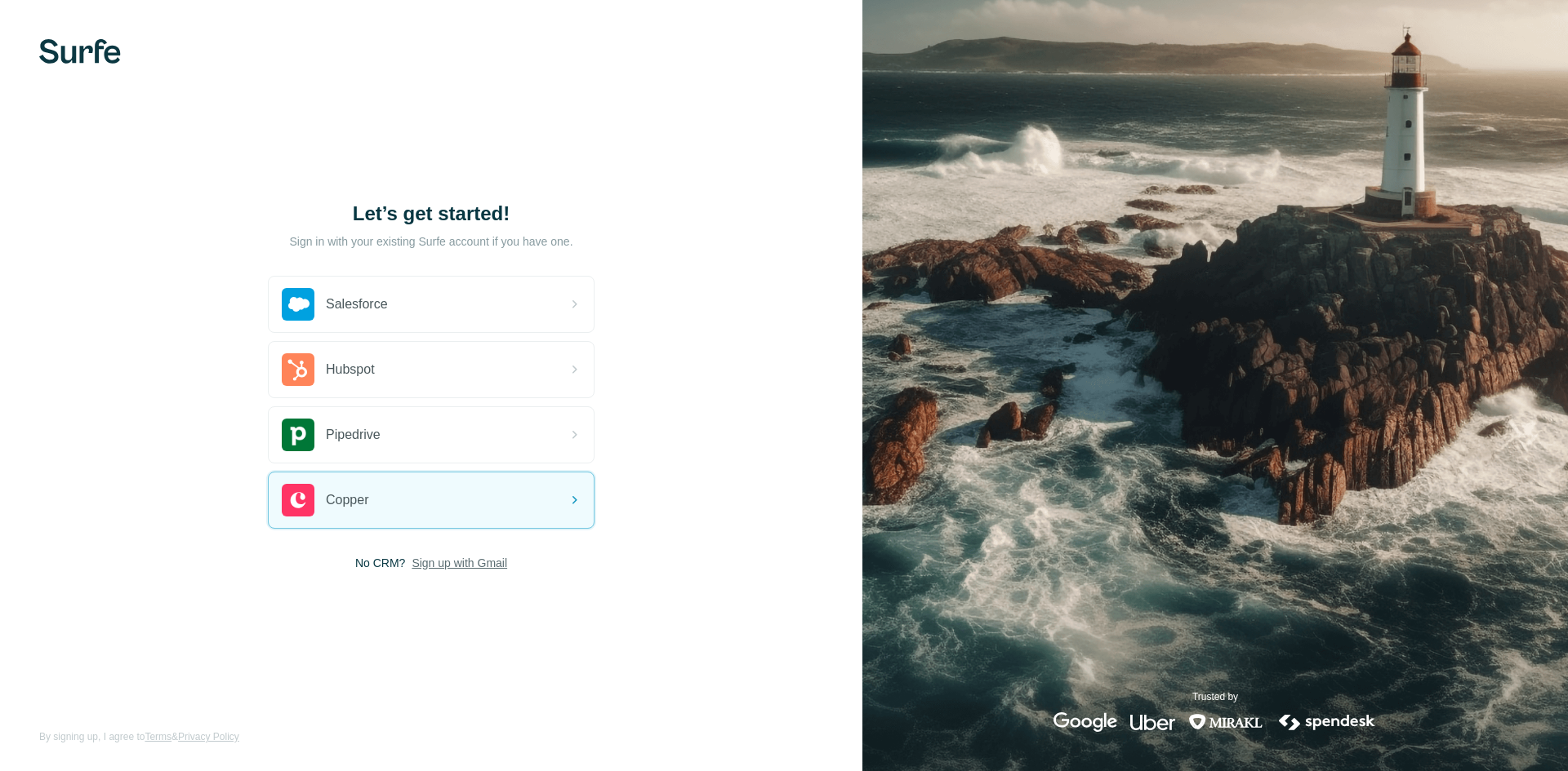
click at [458, 568] on span "Sign up with Gmail" at bounding box center [459, 563] width 95 height 17
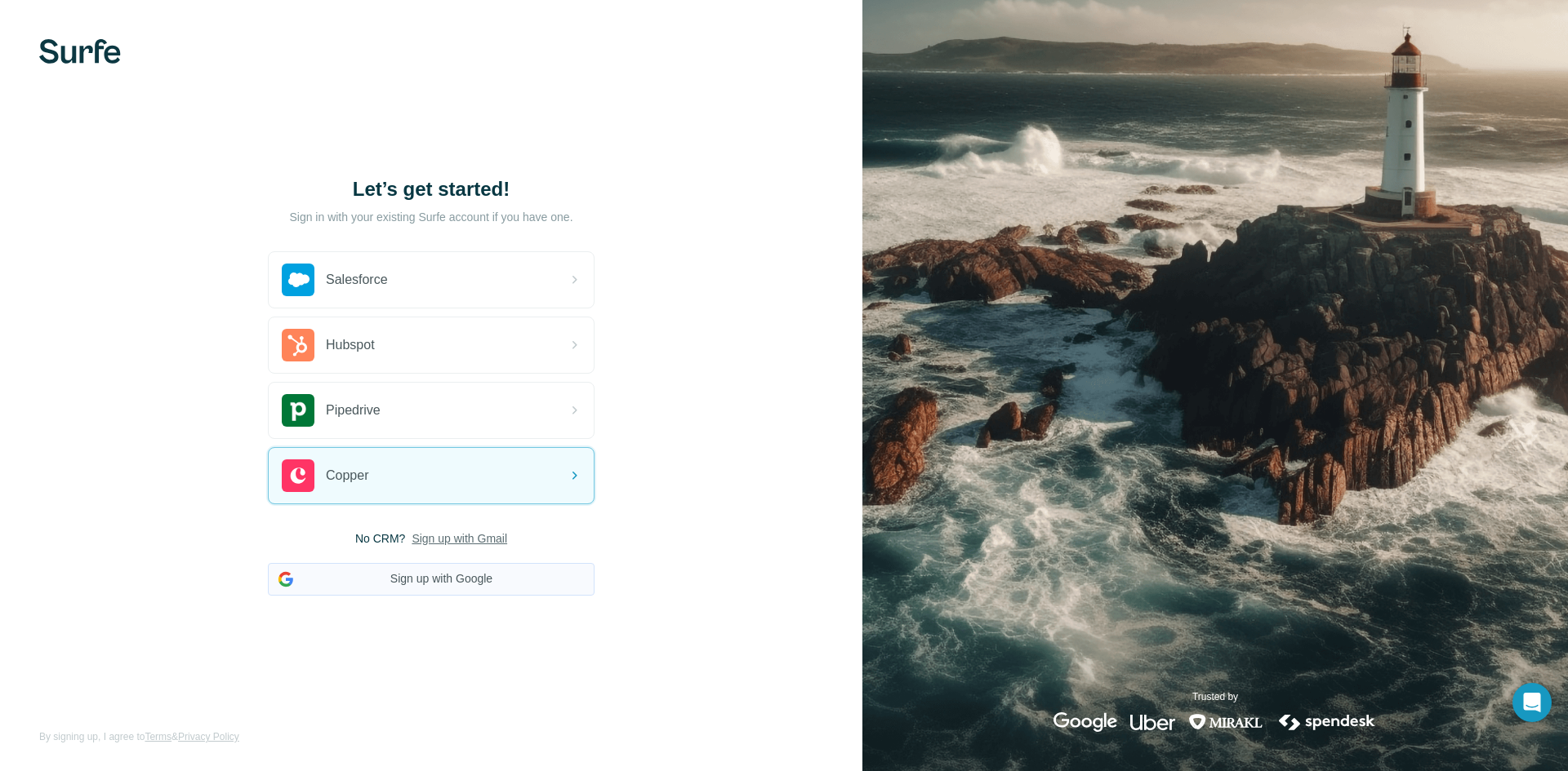
click at [434, 572] on button "Sign up with Google" at bounding box center [430, 579] width 326 height 33
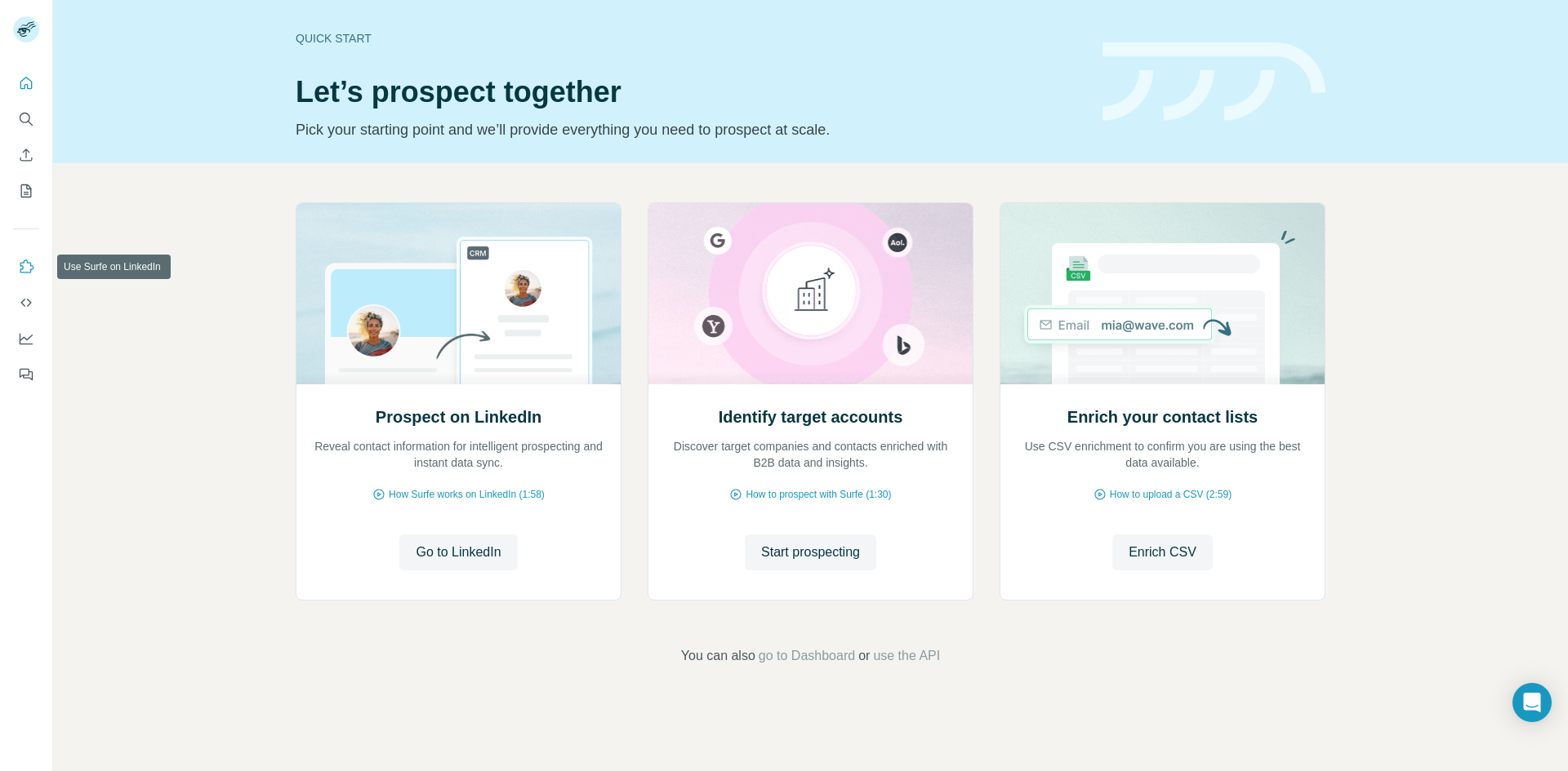
click at [24, 270] on icon "Use Surfe on LinkedIn" at bounding box center [25, 267] width 17 height 17
